Goal: Task Accomplishment & Management: Use online tool/utility

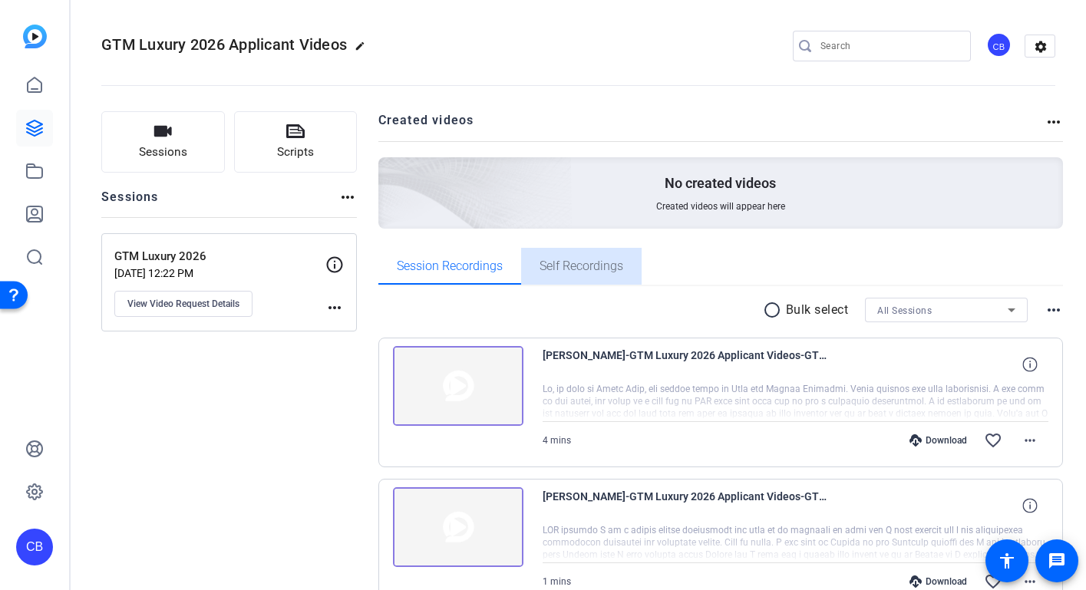
click at [561, 273] on span "Self Recordings" at bounding box center [582, 266] width 84 height 37
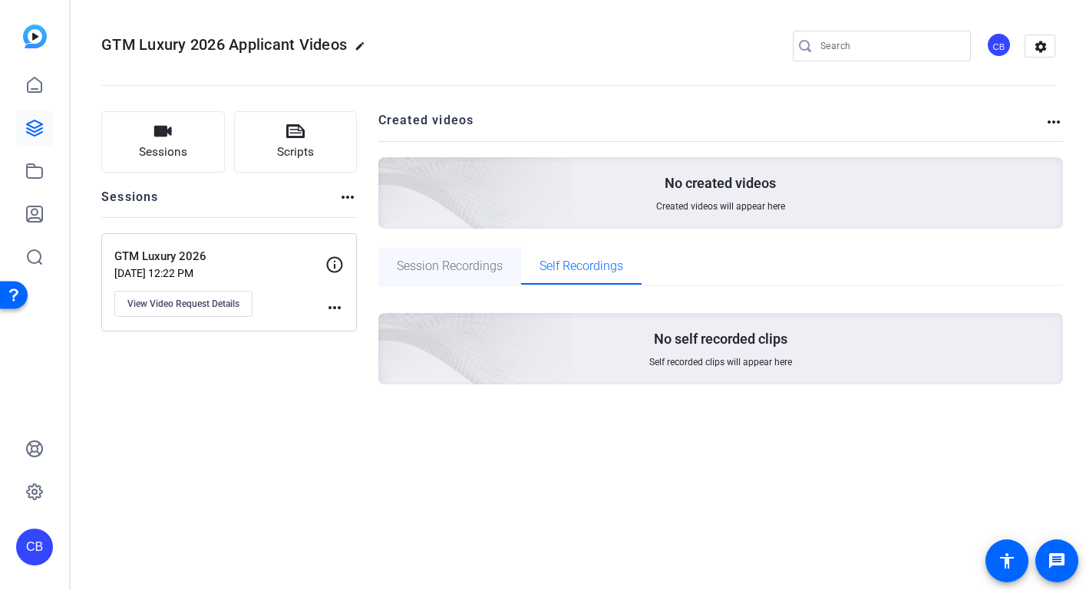
click at [434, 266] on span "Session Recordings" at bounding box center [450, 266] width 106 height 12
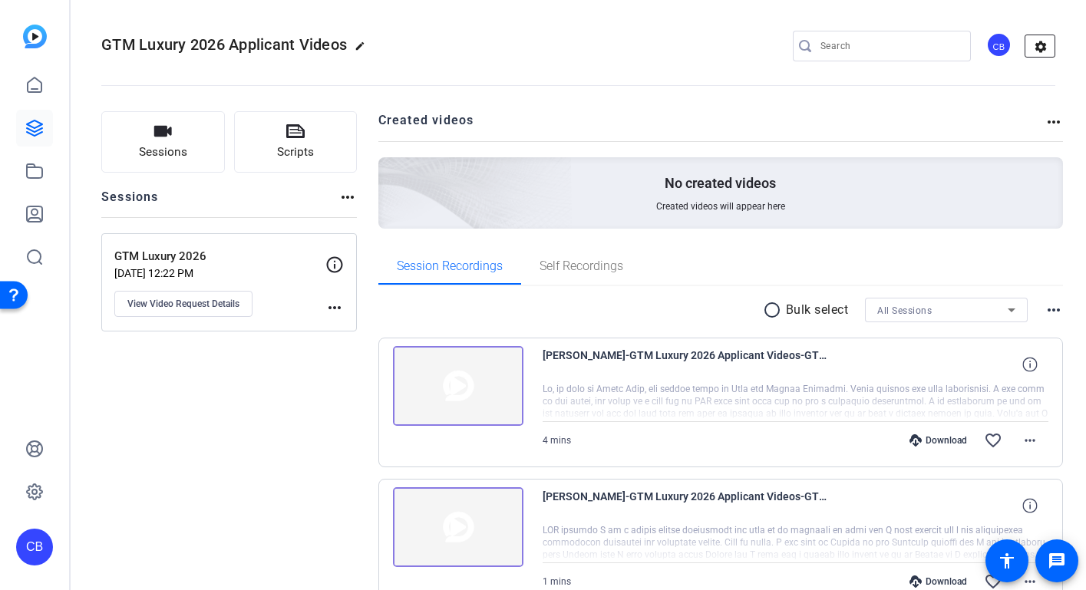
click at [1037, 47] on mat-icon "settings" at bounding box center [1041, 46] width 31 height 23
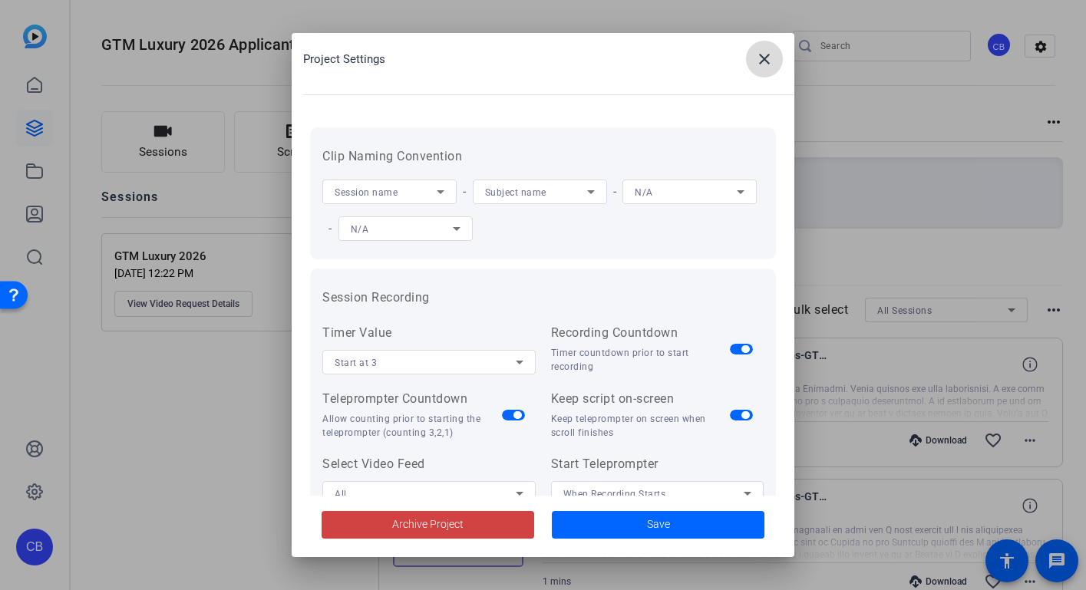
click at [762, 64] on mat-icon "close" at bounding box center [764, 59] width 18 height 18
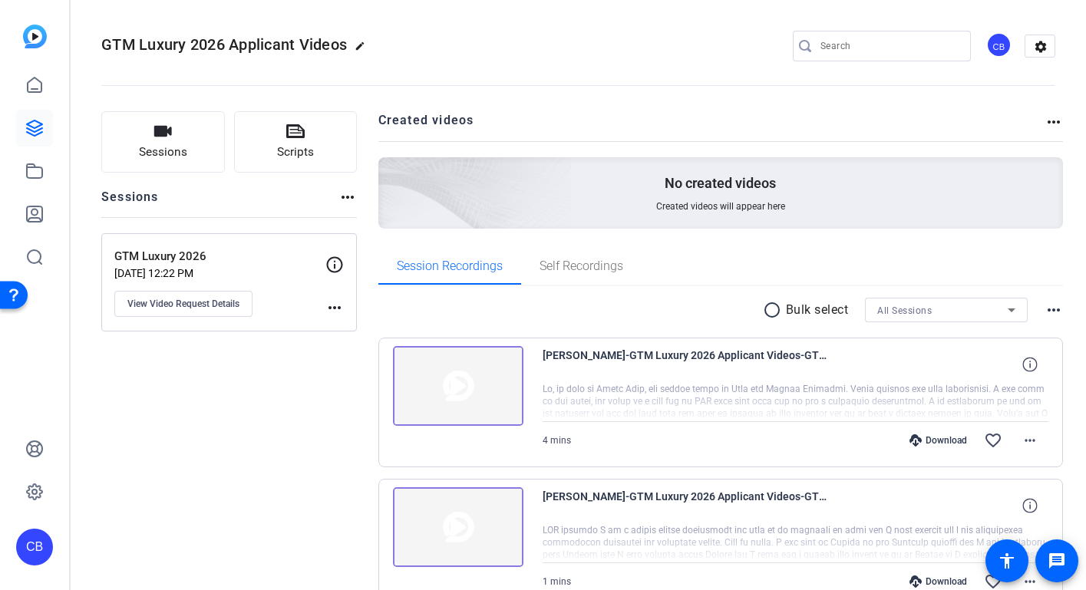
click at [986, 45] on div "CB" at bounding box center [998, 44] width 25 height 25
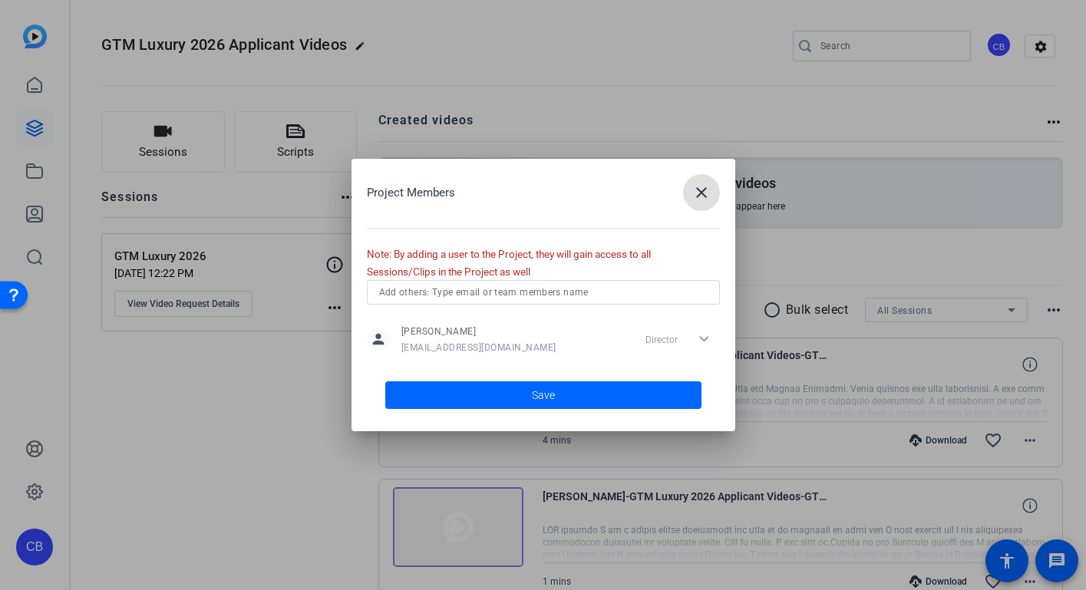
click at [699, 193] on mat-icon "close" at bounding box center [701, 192] width 18 height 18
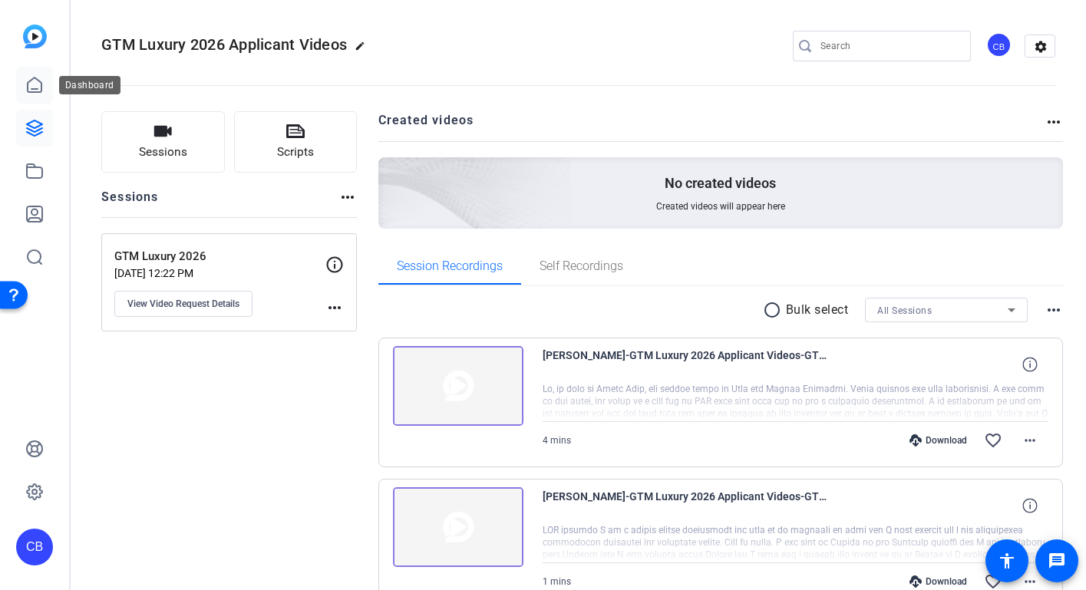
click at [38, 83] on icon at bounding box center [34, 85] width 18 height 18
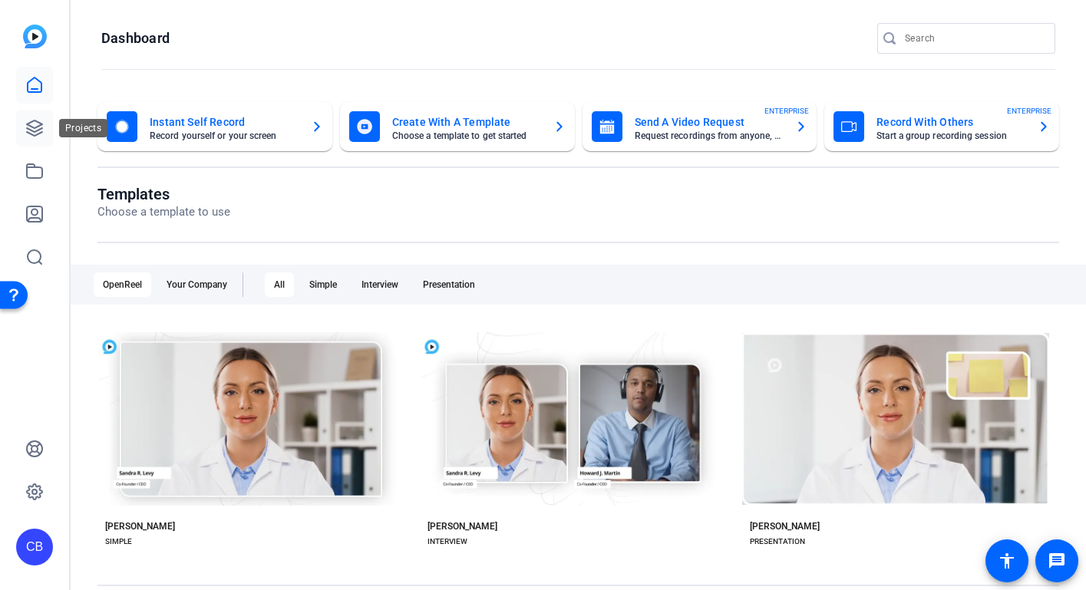
click at [42, 131] on icon at bounding box center [34, 128] width 18 height 18
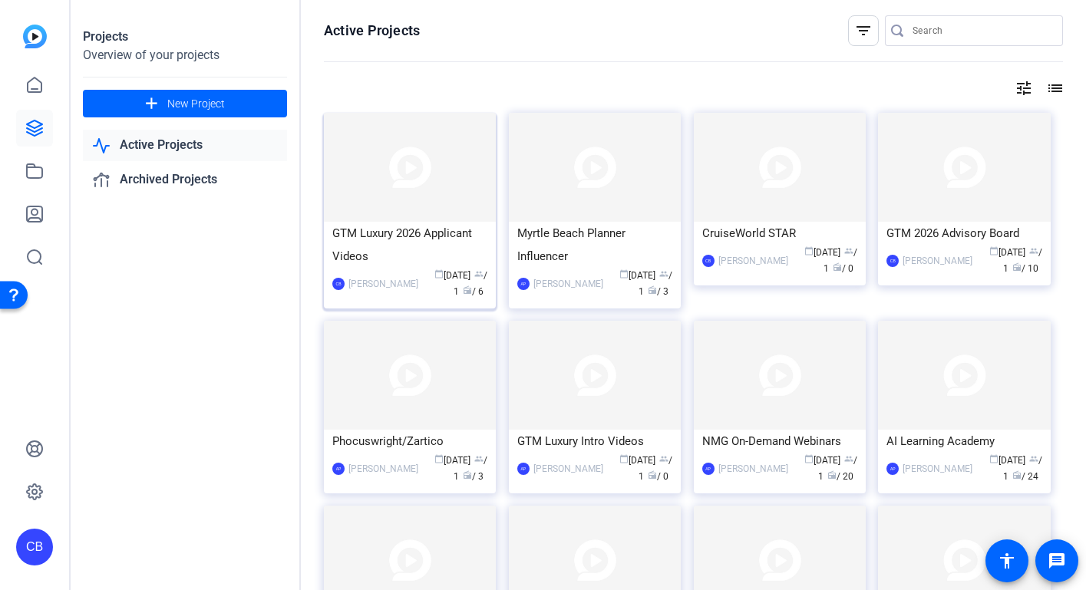
click at [380, 241] on div "GTM Luxury 2026 Applicant Videos" at bounding box center [409, 245] width 155 height 46
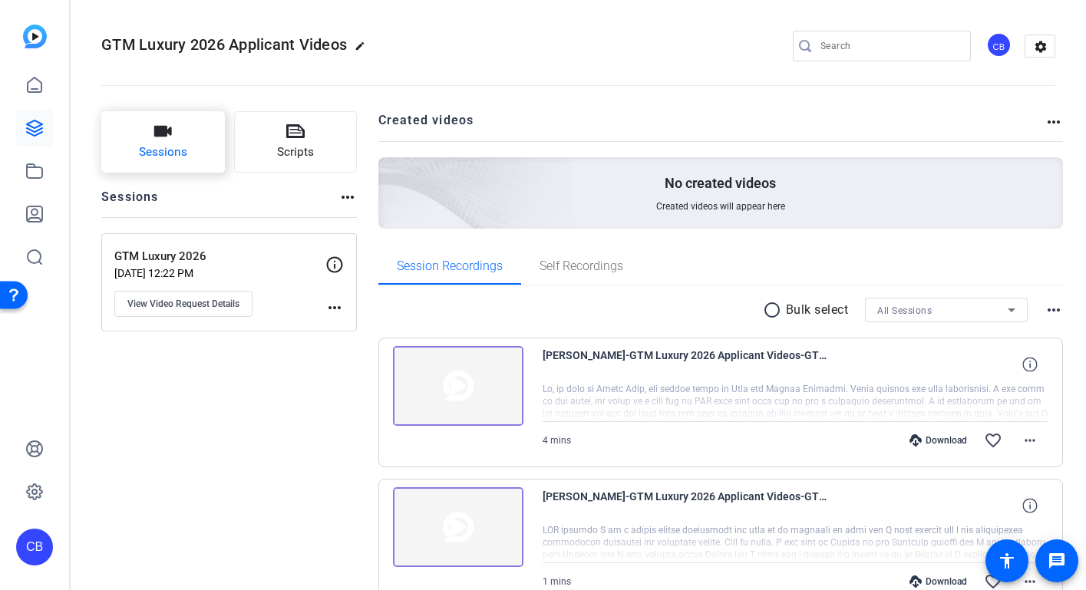
click at [206, 151] on button "Sessions" at bounding box center [163, 141] width 124 height 61
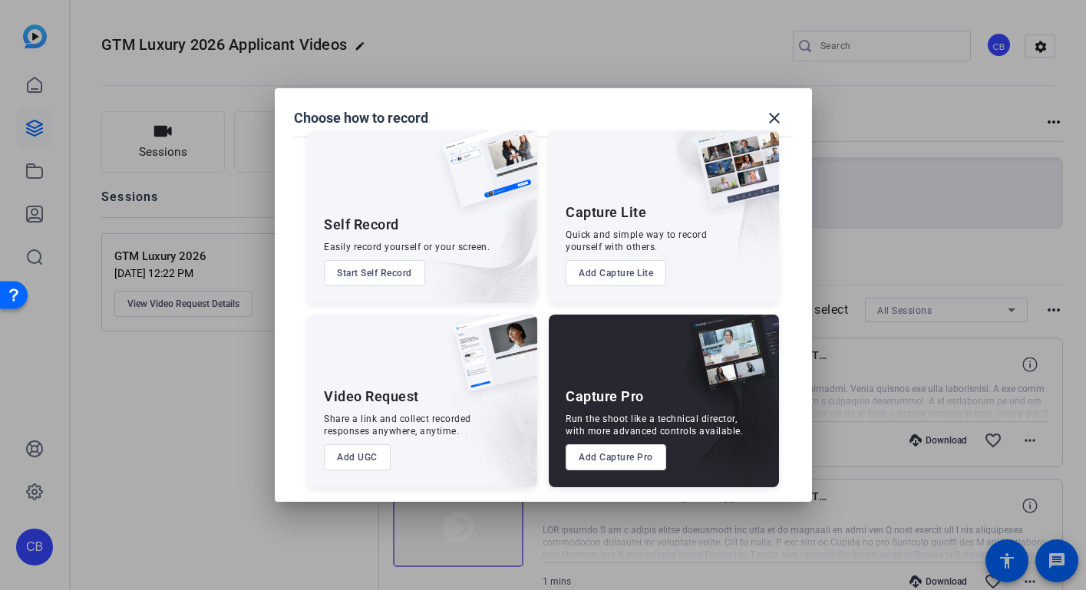
scroll to position [19, 0]
click at [775, 115] on mat-icon "close" at bounding box center [774, 118] width 18 height 18
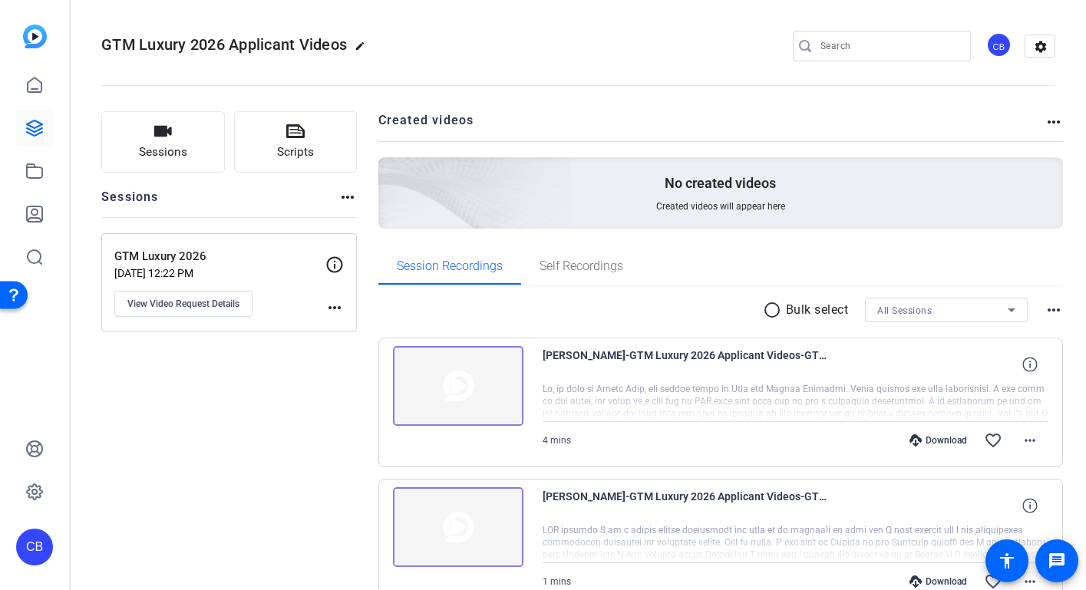
scroll to position [0, 0]
click at [335, 311] on mat-icon "more_horiz" at bounding box center [334, 308] width 18 height 18
click at [331, 305] on div at bounding box center [543, 295] width 1086 height 590
click at [44, 86] on link at bounding box center [34, 85] width 37 height 37
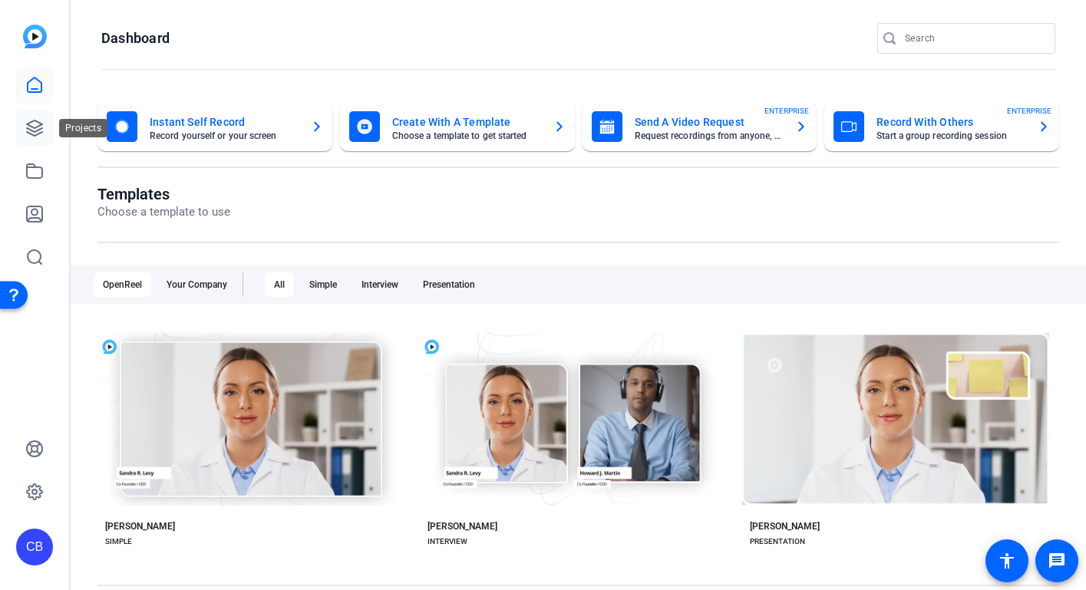
click at [35, 136] on icon at bounding box center [34, 128] width 15 height 15
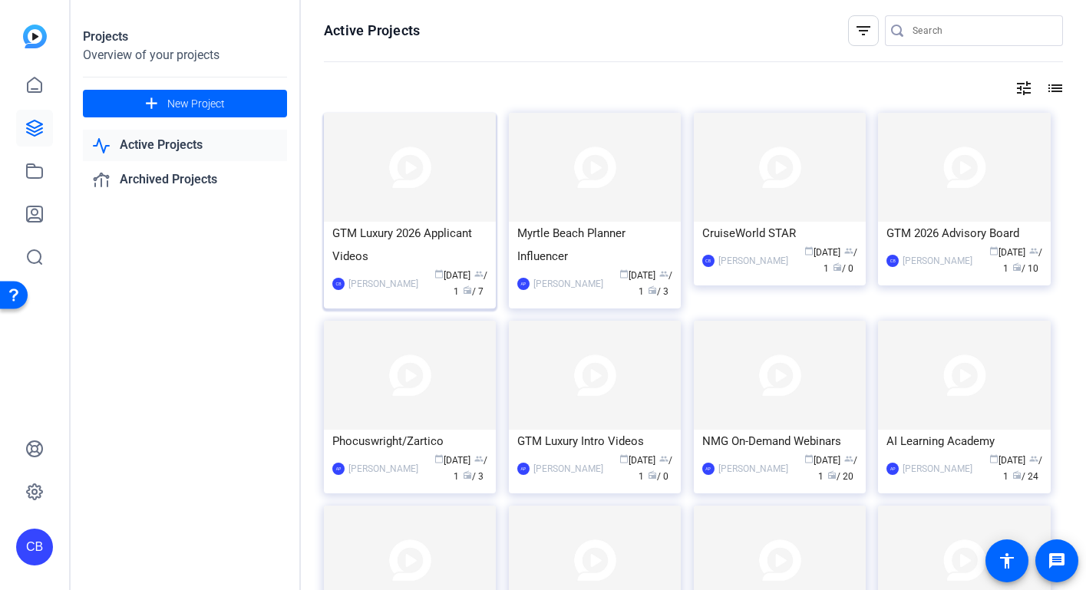
click at [424, 224] on div "GTM Luxury 2026 Applicant Videos" at bounding box center [409, 245] width 155 height 46
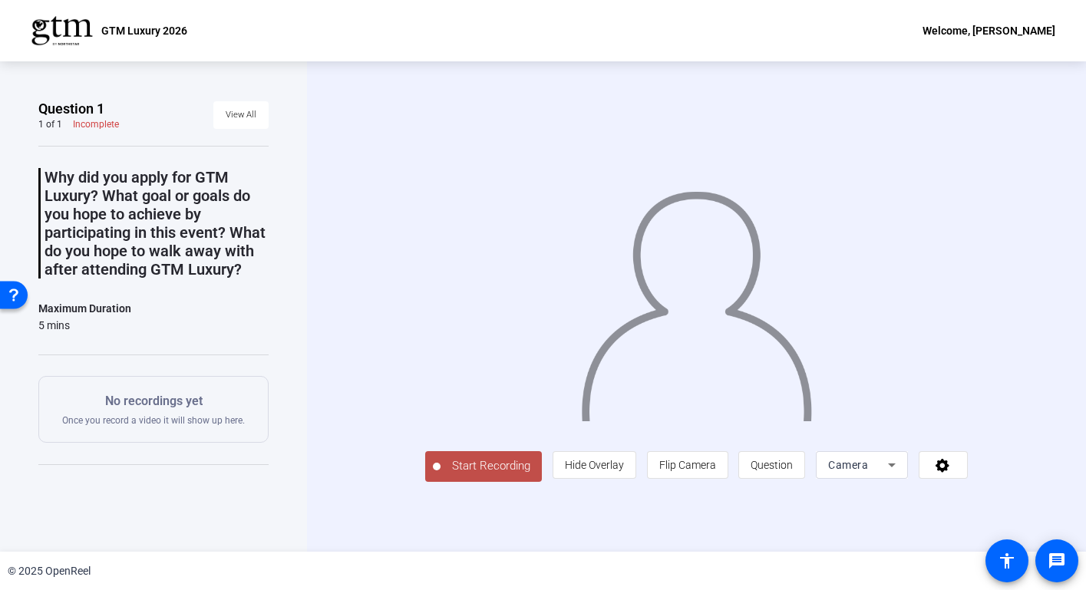
click at [441, 475] on span "Start Recording" at bounding box center [491, 467] width 101 height 18
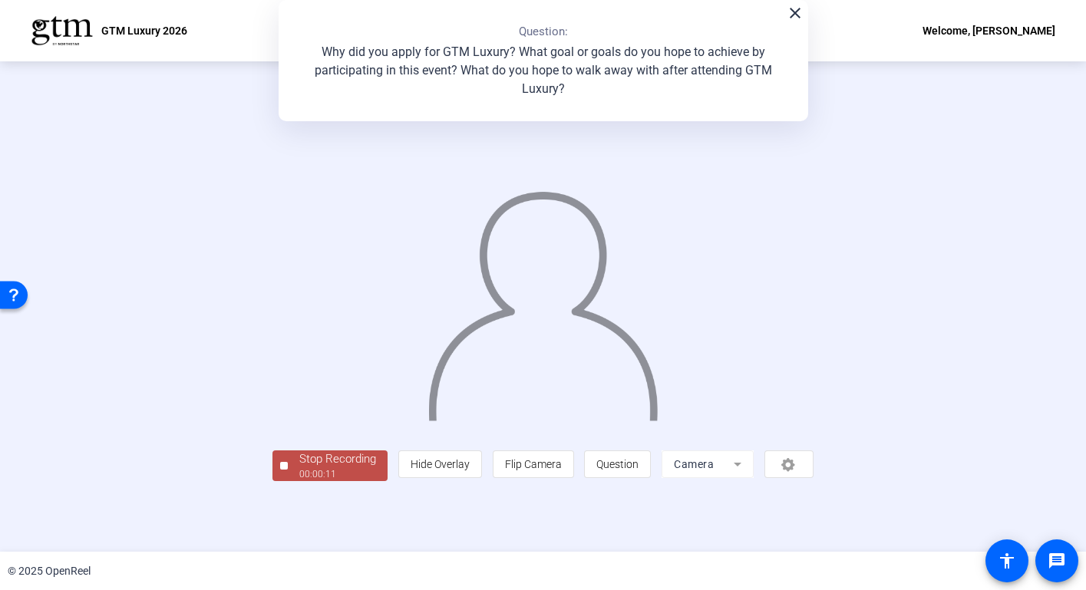
scroll to position [31, 0]
click at [792, 24] on div "close Question: Why did you apply for GTM Luxury? What goal or goals do you hop…" at bounding box center [544, 60] width 530 height 121
click at [795, 15] on mat-icon "close" at bounding box center [795, 13] width 18 height 18
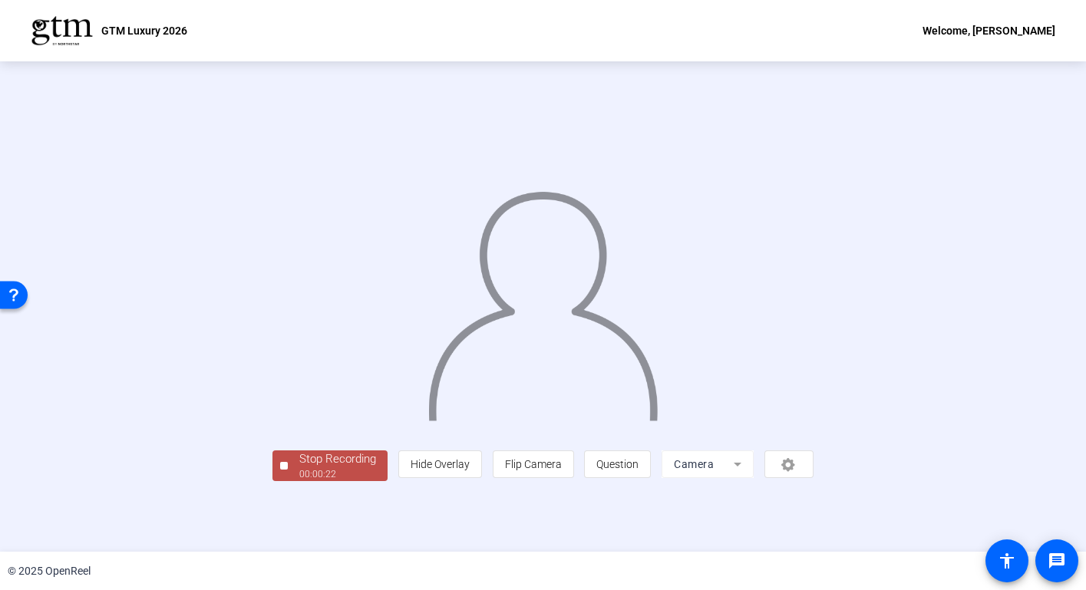
click at [299, 468] on div "Stop Recording" at bounding box center [337, 460] width 77 height 18
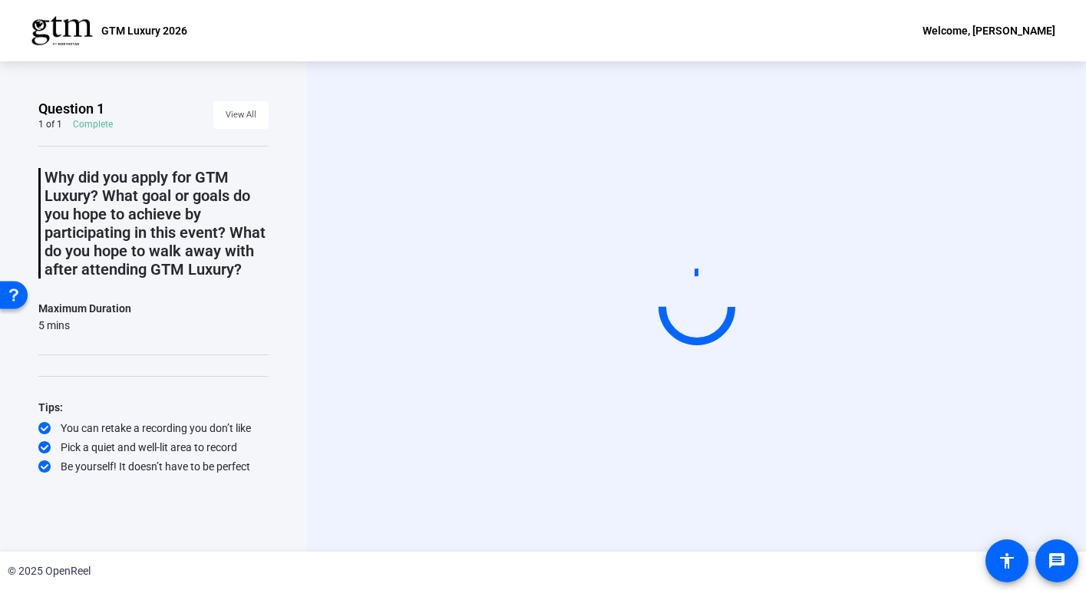
scroll to position [0, 0]
